Goal: Find specific page/section: Find specific page/section

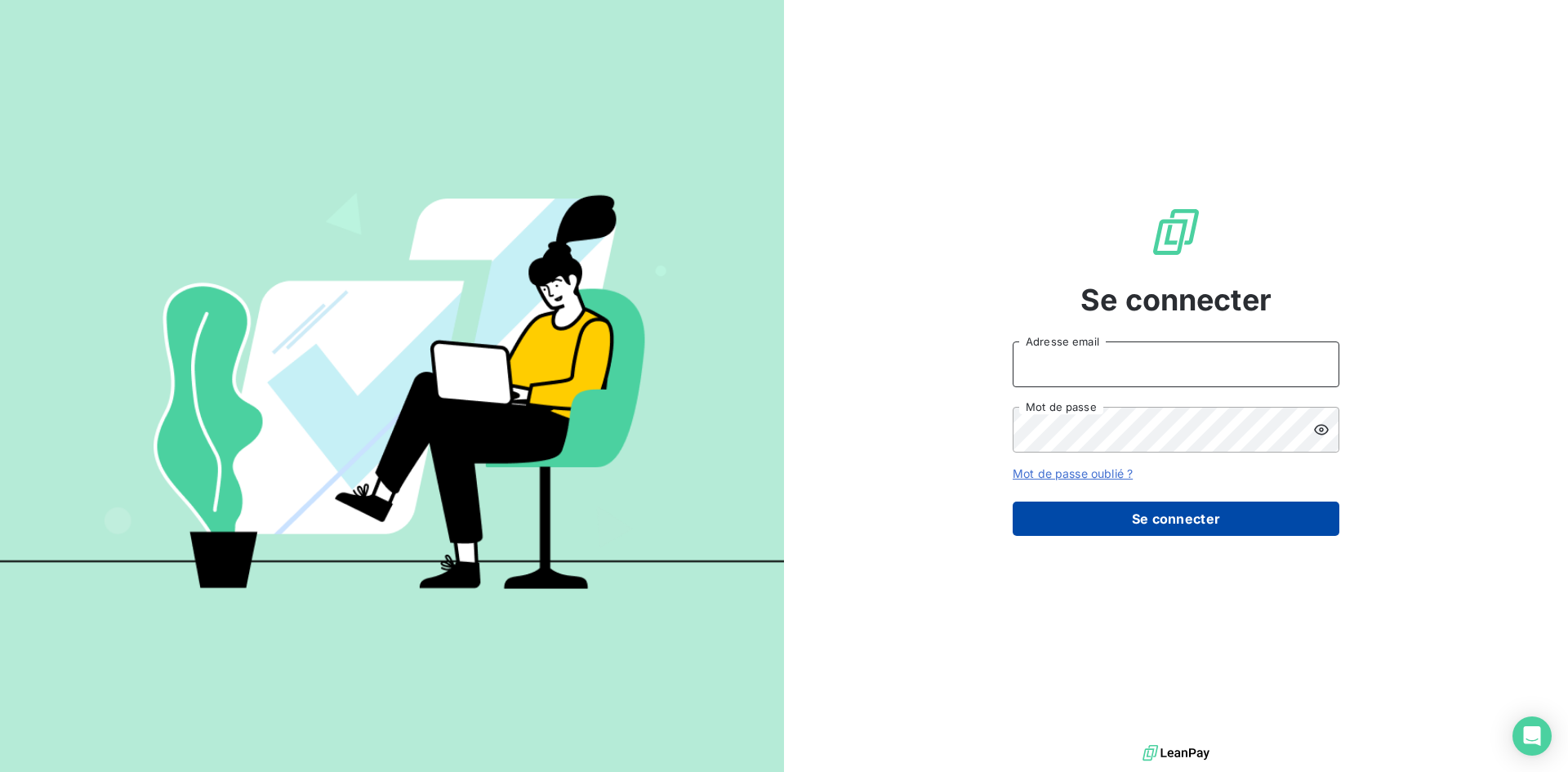
type input "[EMAIL_ADDRESS][DOMAIN_NAME]"
drag, startPoint x: 1101, startPoint y: 506, endPoint x: 1113, endPoint y: 519, distance: 17.7
click at [1101, 506] on button "Se connecter" at bounding box center [1176, 519] width 326 height 34
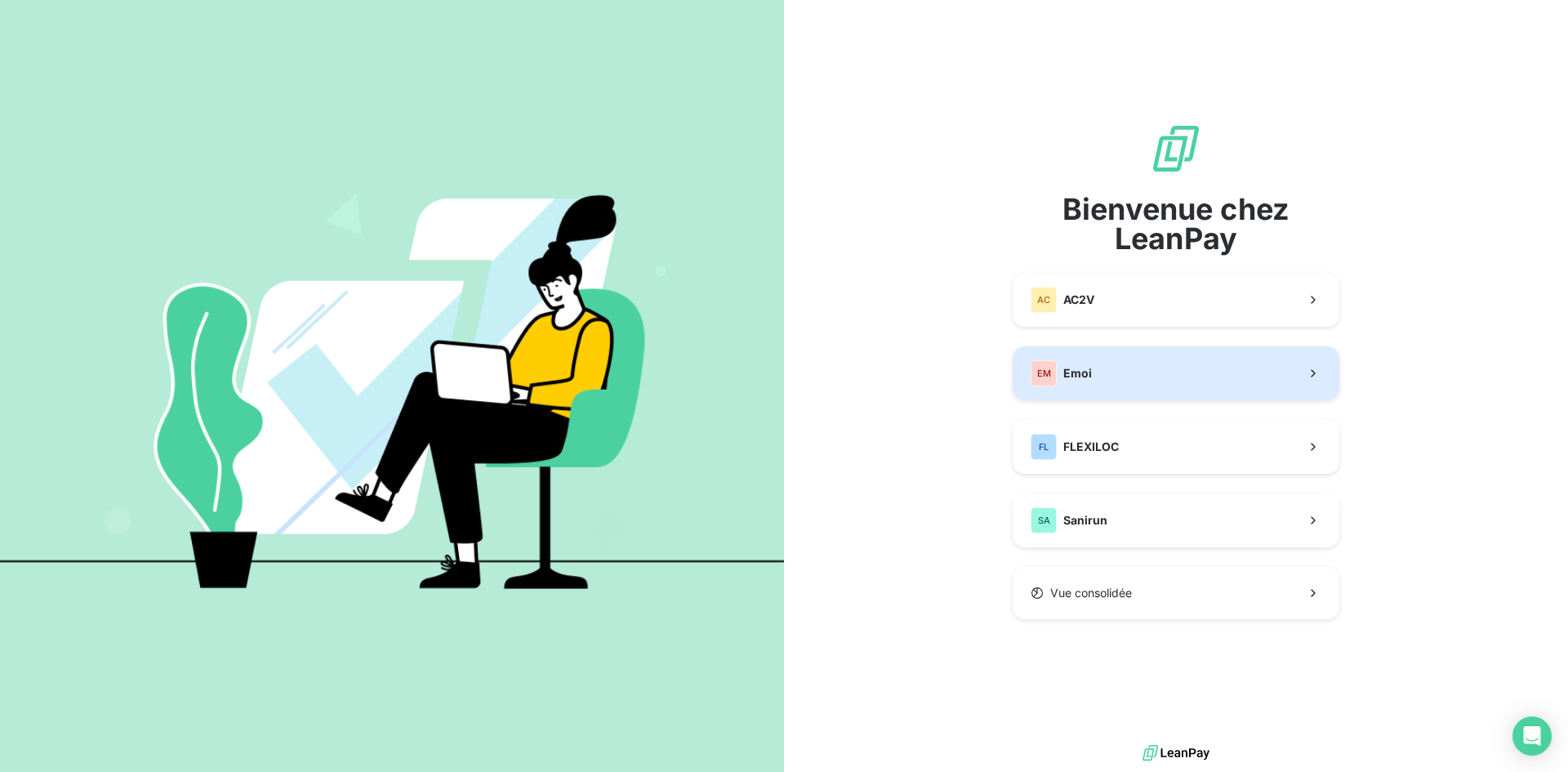
click at [1154, 384] on button "EM Emoi" at bounding box center [1176, 372] width 326 height 54
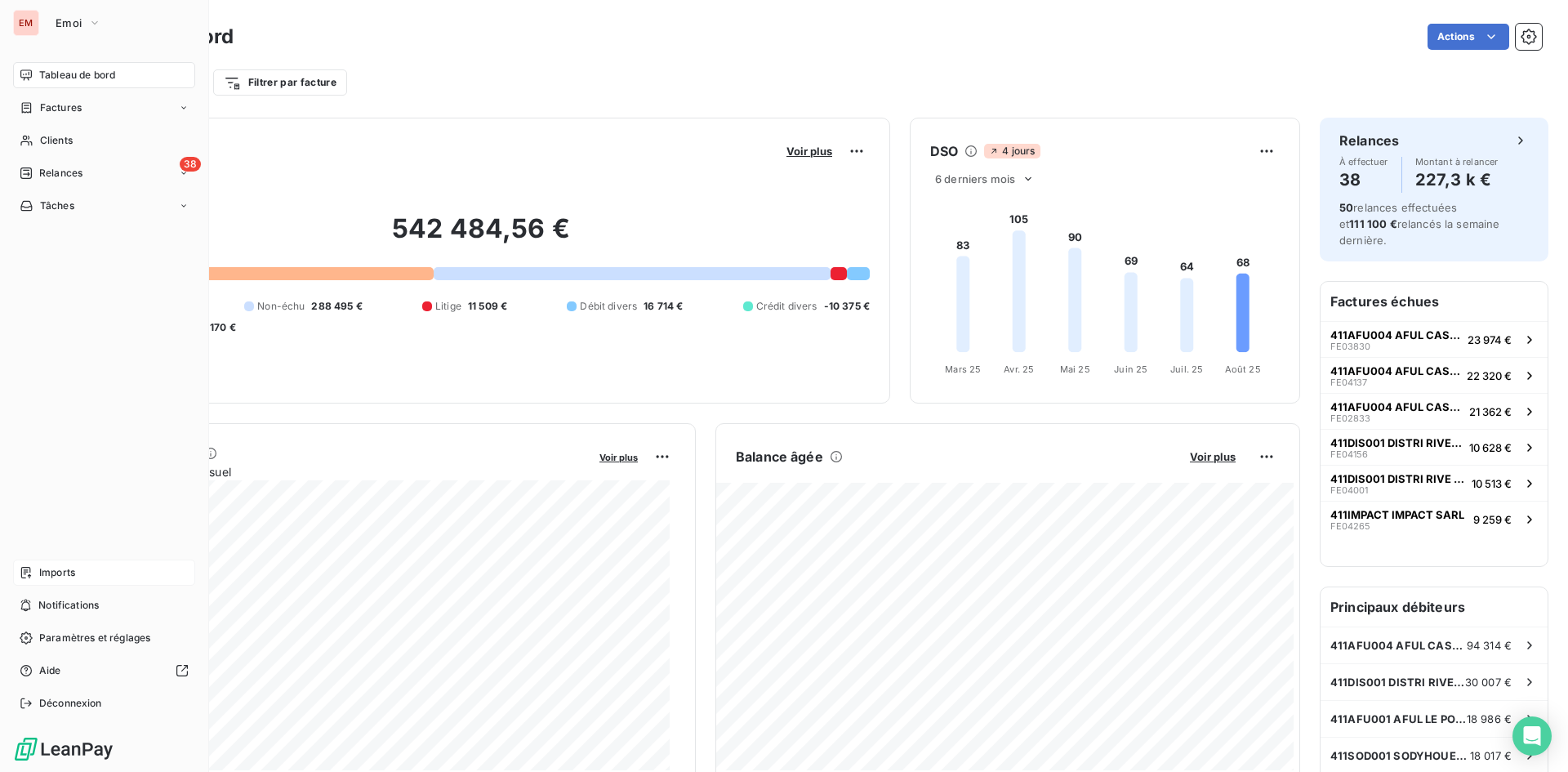
click at [88, 564] on div "Imports" at bounding box center [104, 572] width 182 height 26
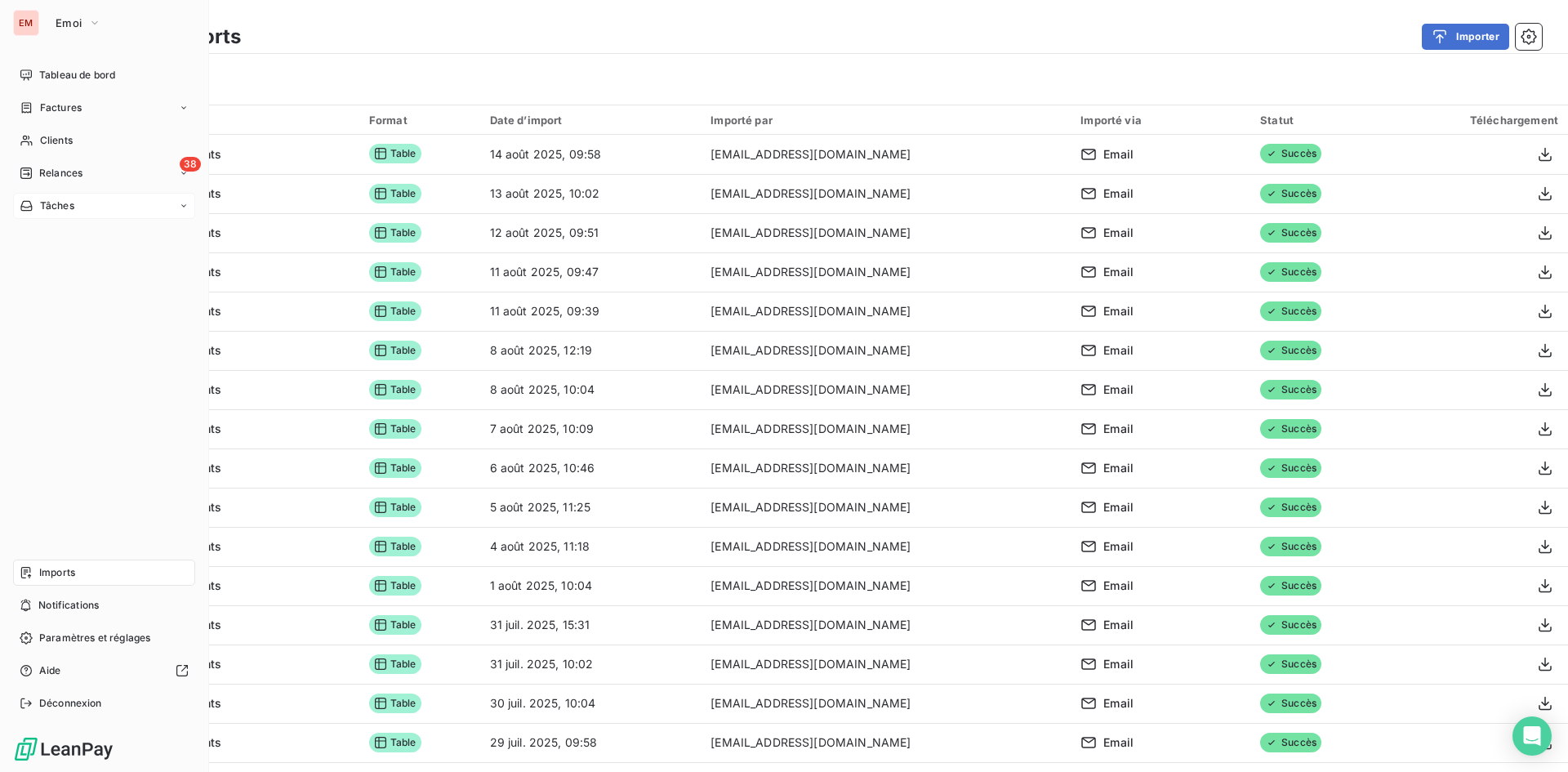
click at [143, 203] on div "Tâches" at bounding box center [104, 206] width 182 height 26
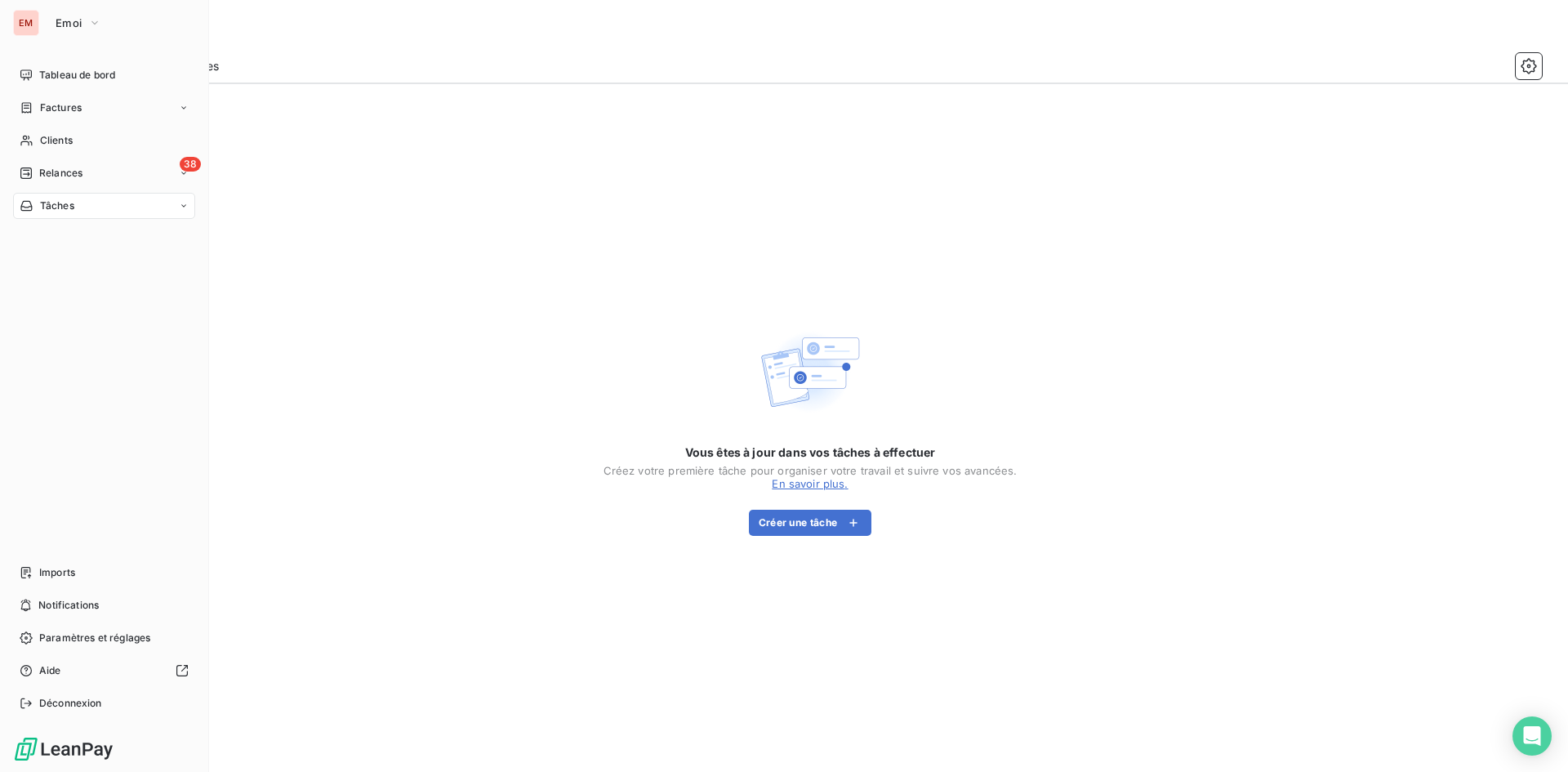
click at [185, 203] on icon at bounding box center [184, 206] width 10 height 10
click at [185, 174] on icon at bounding box center [184, 173] width 10 height 10
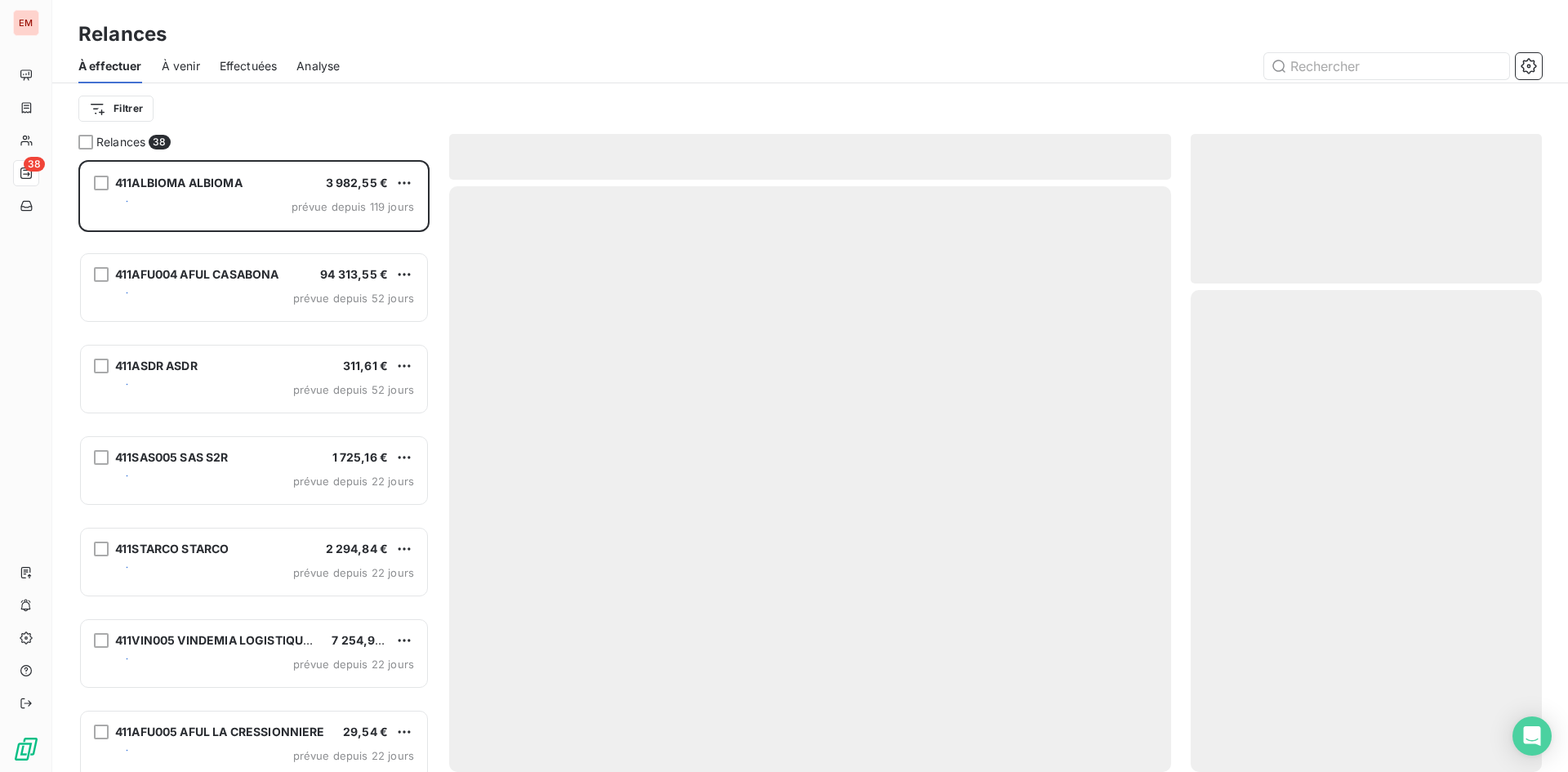
scroll to position [599, 339]
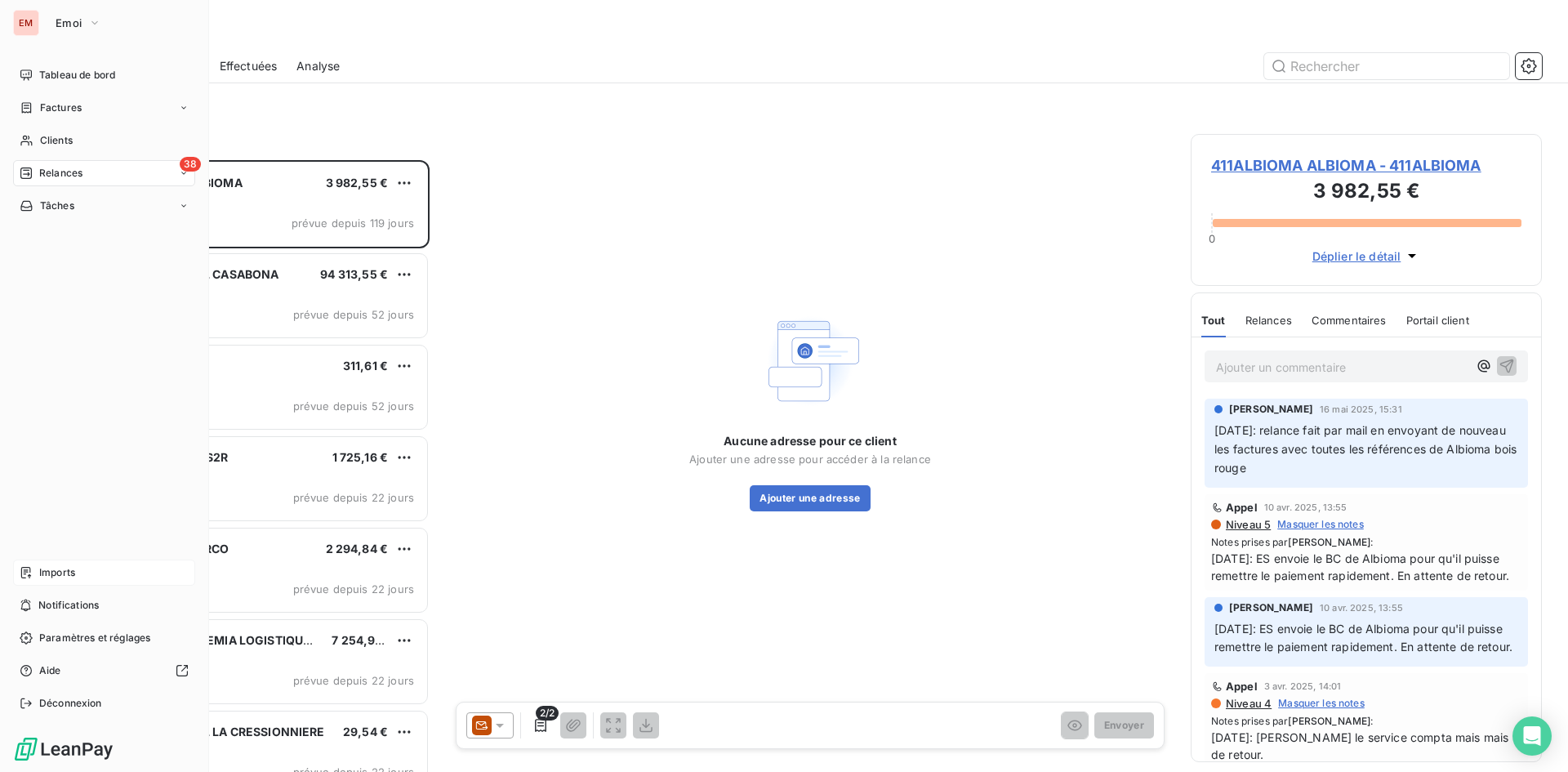
click at [36, 571] on div "Imports" at bounding box center [104, 572] width 182 height 26
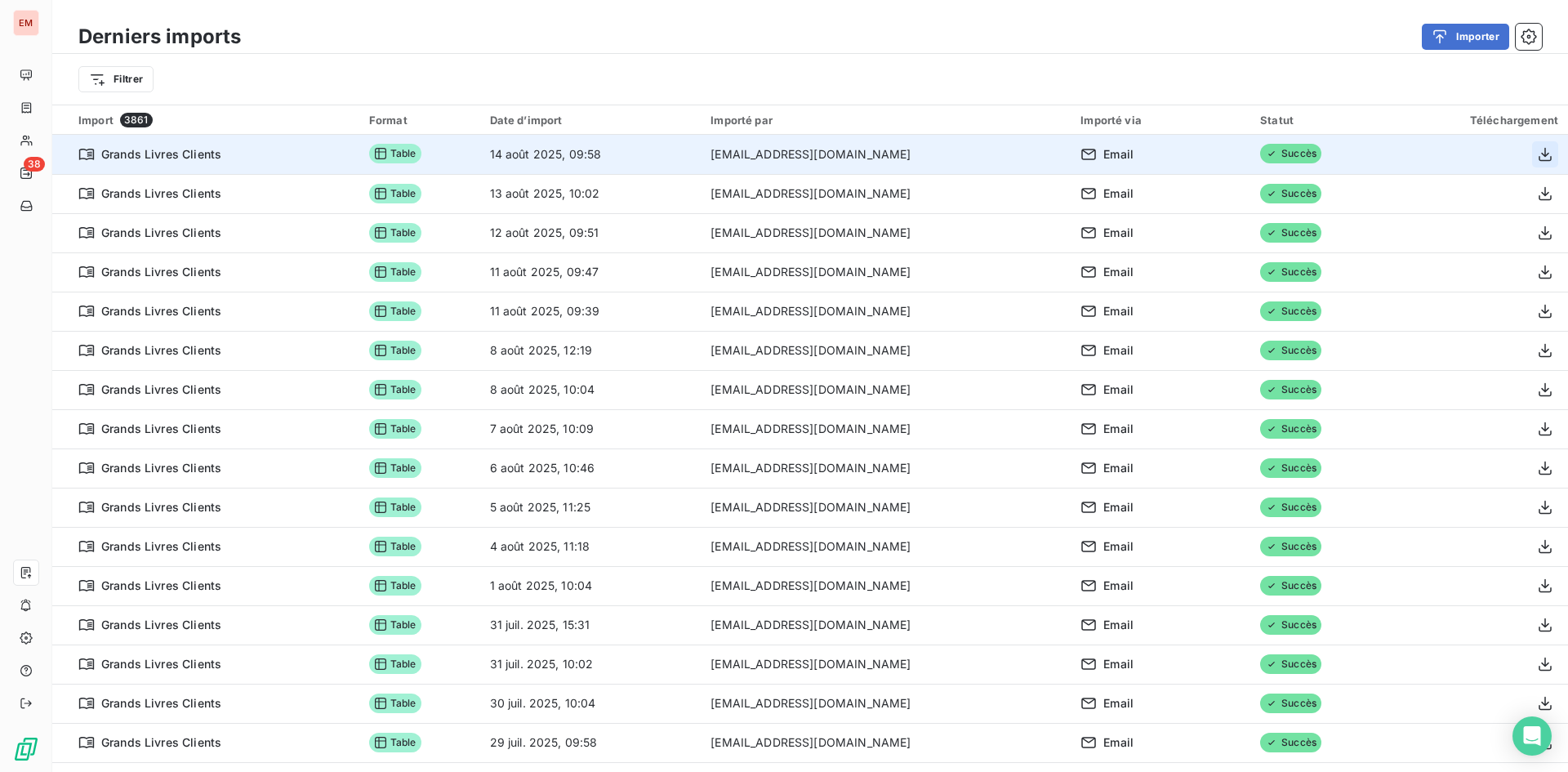
click at [1535, 148] on button "button" at bounding box center [1545, 154] width 26 height 26
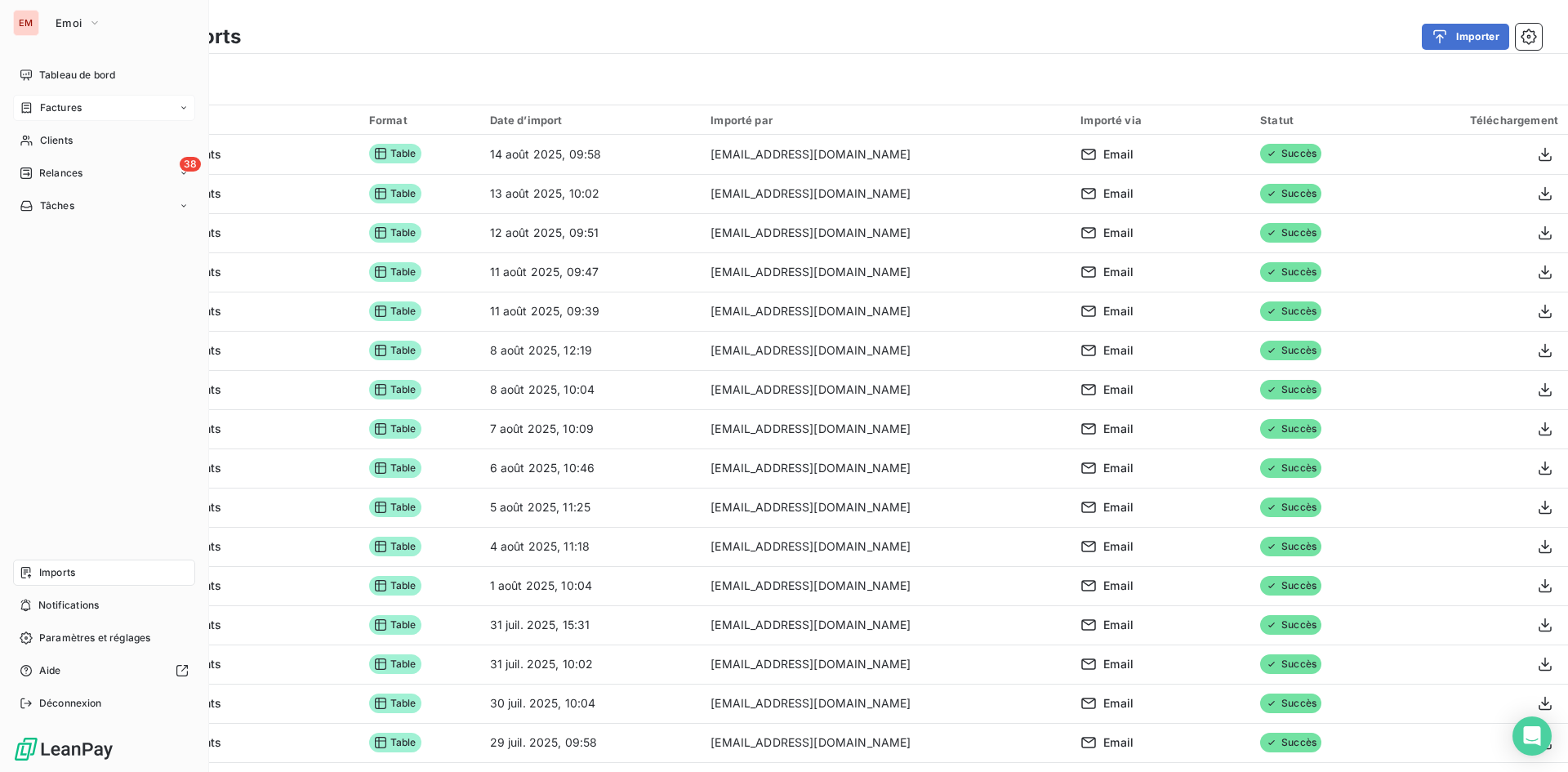
click at [91, 95] on div "Factures" at bounding box center [104, 107] width 182 height 26
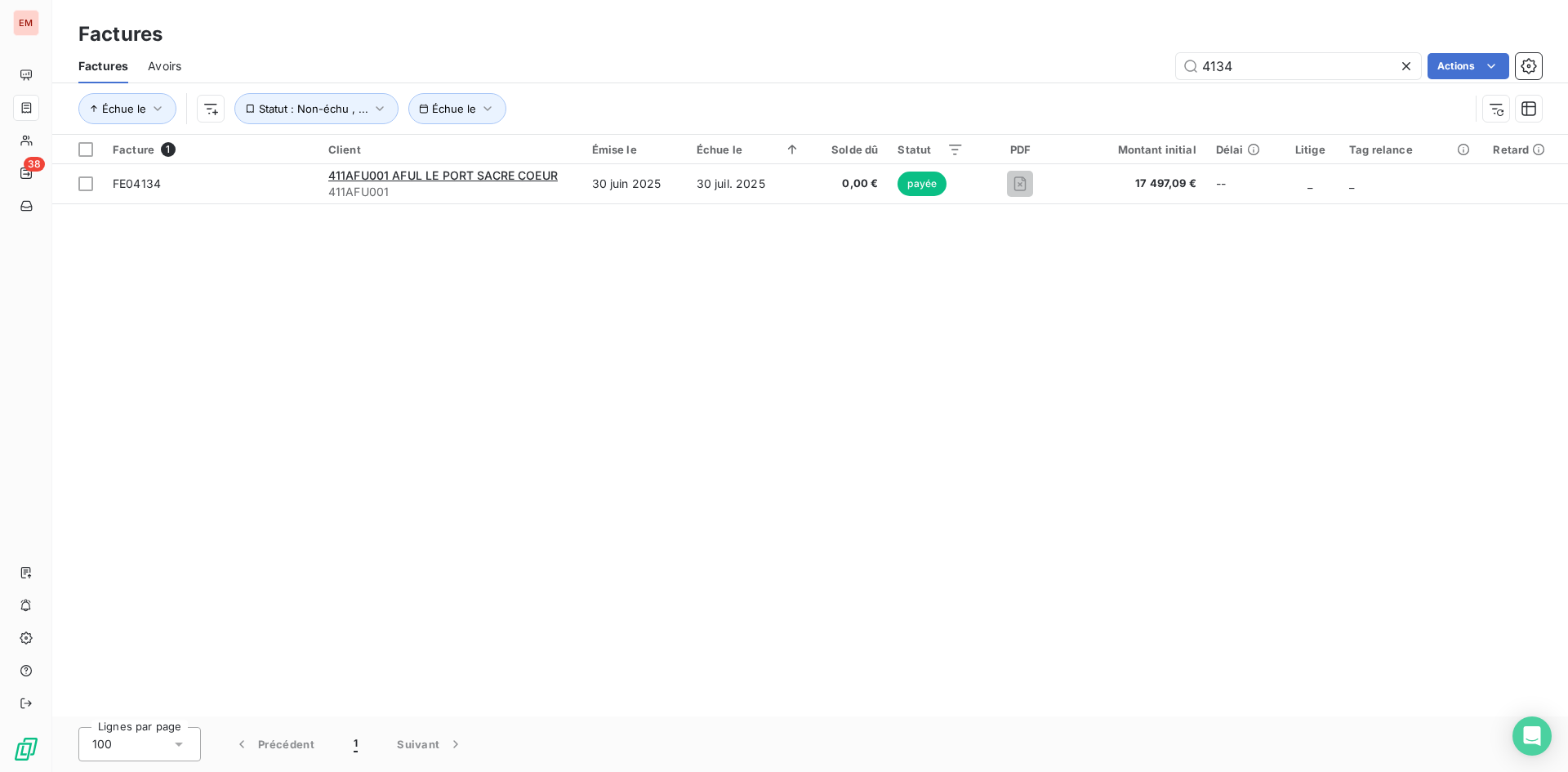
drag, startPoint x: 1274, startPoint y: 61, endPoint x: 1059, endPoint y: 49, distance: 215.3
click at [1059, 49] on div "Factures Avoirs 4134 Actions" at bounding box center [811, 66] width 1516 height 34
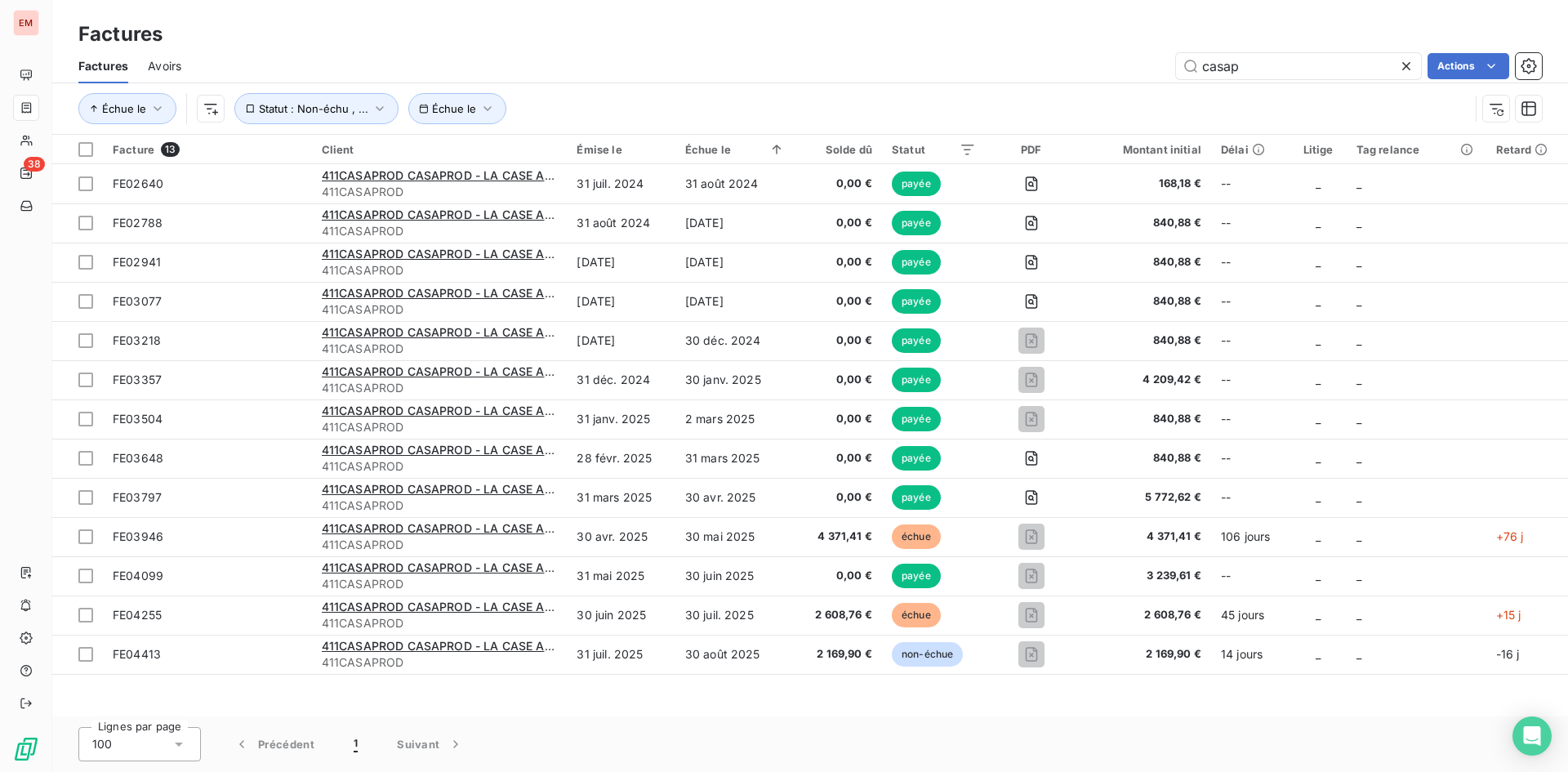
type input "casap"
click at [629, 33] on div "Factures" at bounding box center [811, 34] width 1516 height 30
